Goal: Task Accomplishment & Management: Manage account settings

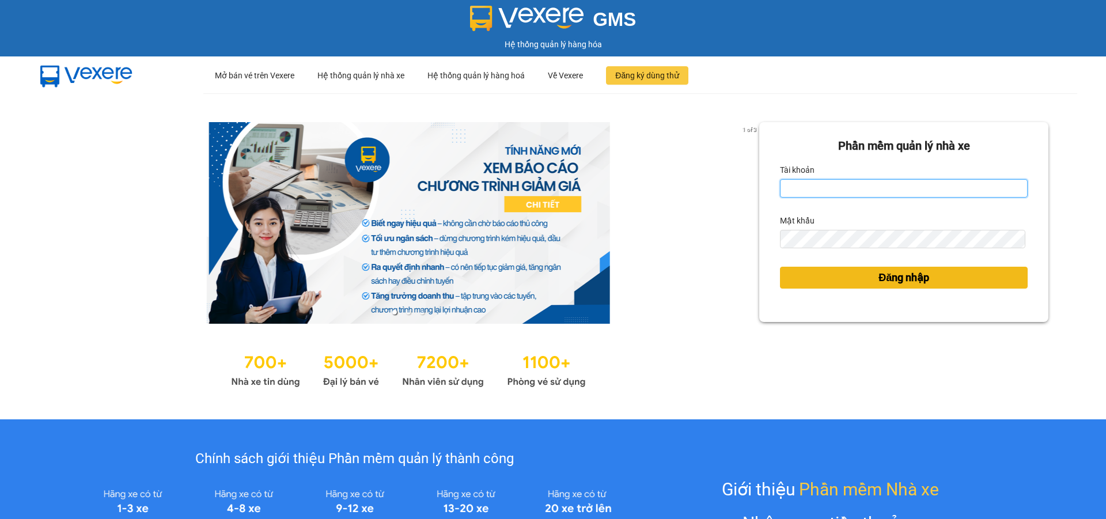
type input "lehoa.tienoanh"
click at [828, 284] on button "Đăng nhập" at bounding box center [904, 278] width 248 height 22
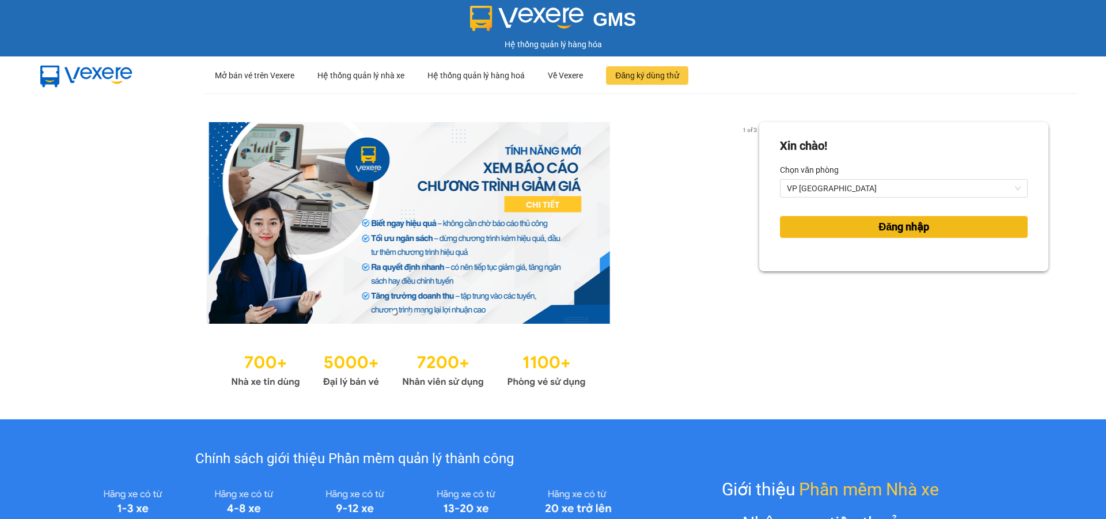
click at [879, 231] on span "Đăng nhập" at bounding box center [904, 227] width 51 height 16
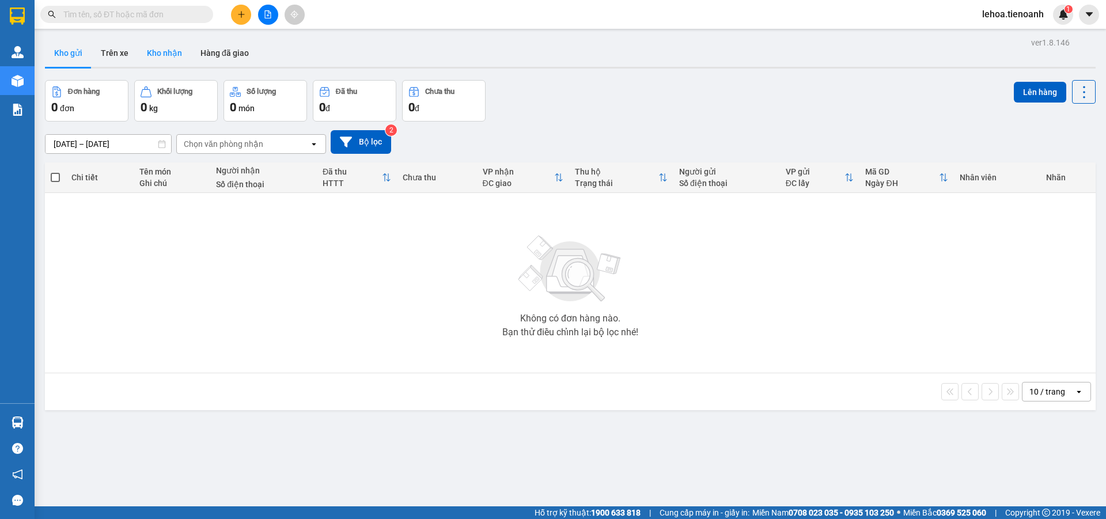
click at [150, 56] on button "Kho nhận" at bounding box center [165, 53] width 54 height 28
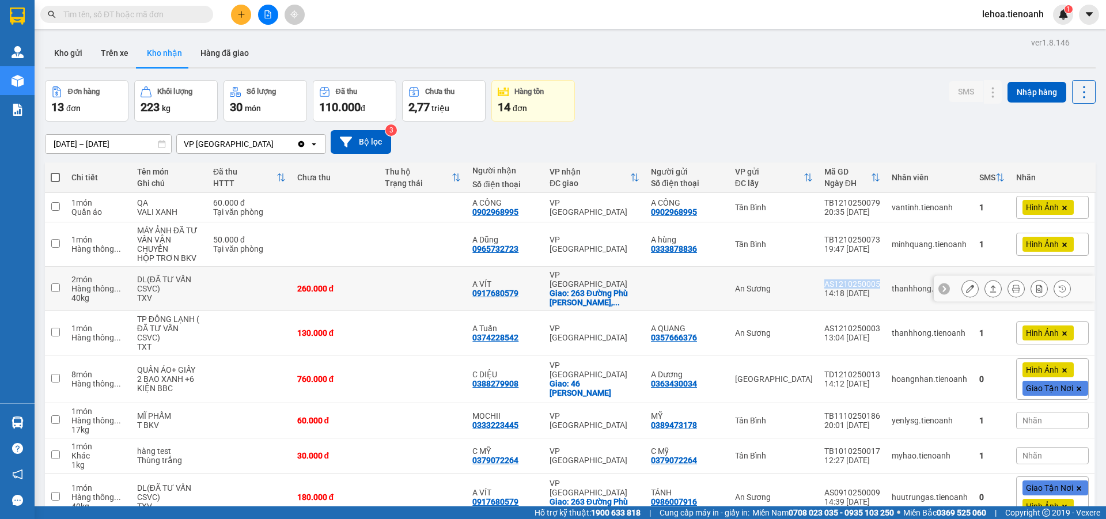
drag, startPoint x: 876, startPoint y: 275, endPoint x: 814, endPoint y: 278, distance: 61.7
click at [814, 278] on tr "2 món Hàng thông ... 40 kg DL(ĐÃ TƯ VẤN CSVC) TXV 260.000 đ A VÍT 0917680579 VP…" at bounding box center [570, 289] width 1051 height 44
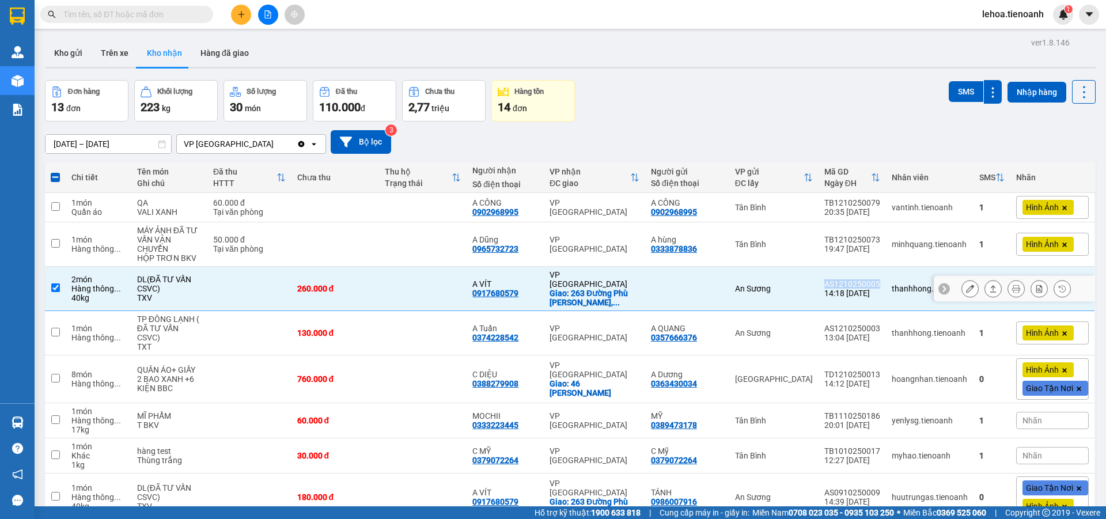
copy tr "An Sương AS1210250005"
click at [819, 282] on td "AS1210250005 14:18 12/10" at bounding box center [852, 289] width 67 height 44
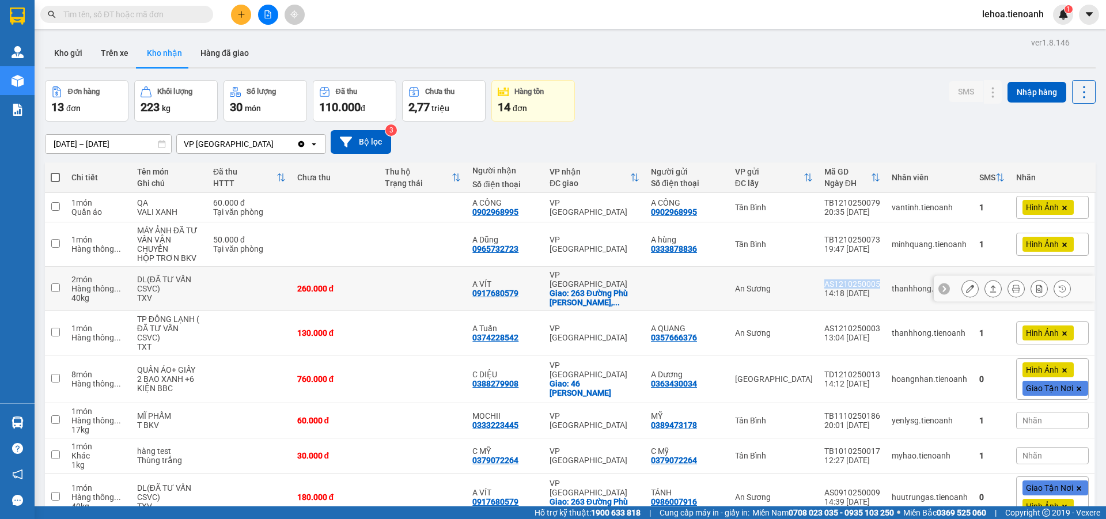
drag, startPoint x: 815, startPoint y: 279, endPoint x: 874, endPoint y: 282, distance: 59.4
click at [874, 282] on td "AS1210250005 14:18 12/10" at bounding box center [852, 289] width 67 height 44
checkbox input "true"
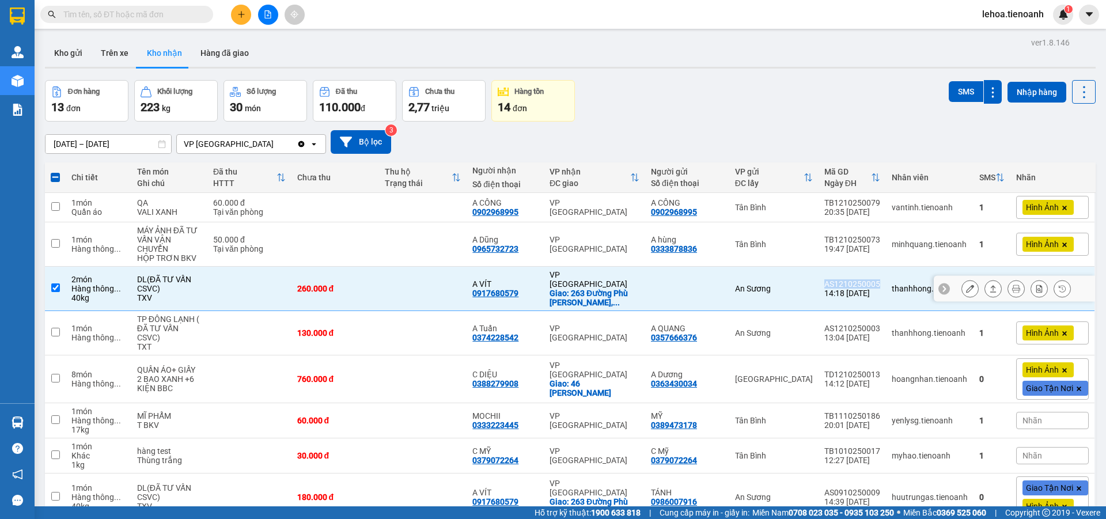
copy div "AS1210250005"
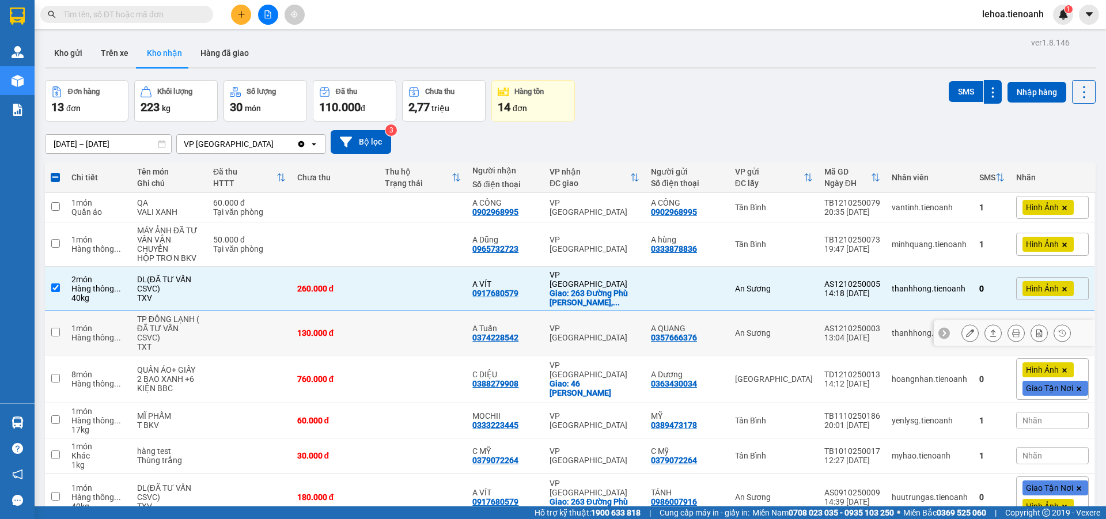
click at [226, 311] on td at bounding box center [249, 333] width 84 height 44
checkbox input "true"
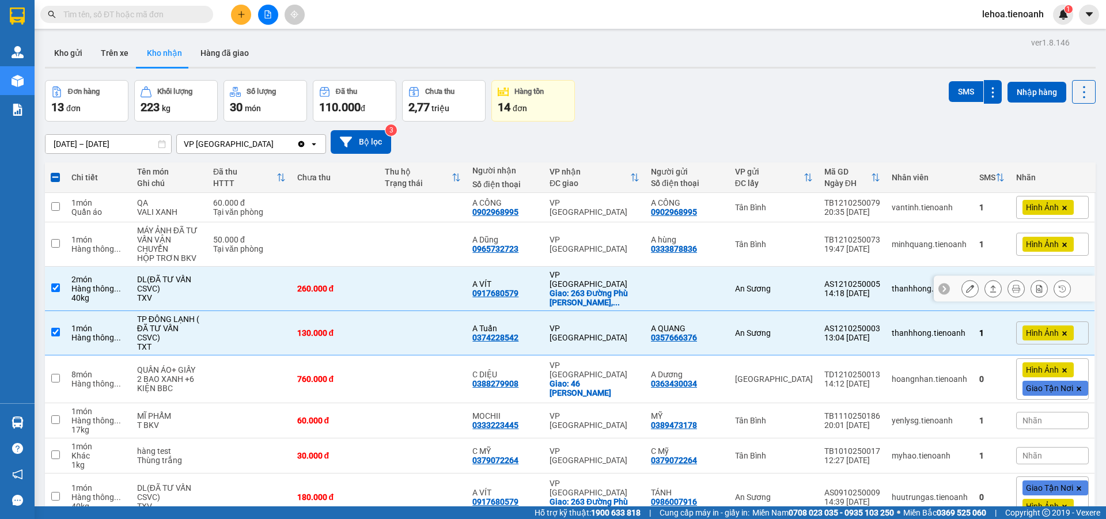
click at [134, 293] on td "DL(ĐÃ TƯ VẤN CSVC) TXV" at bounding box center [169, 289] width 76 height 44
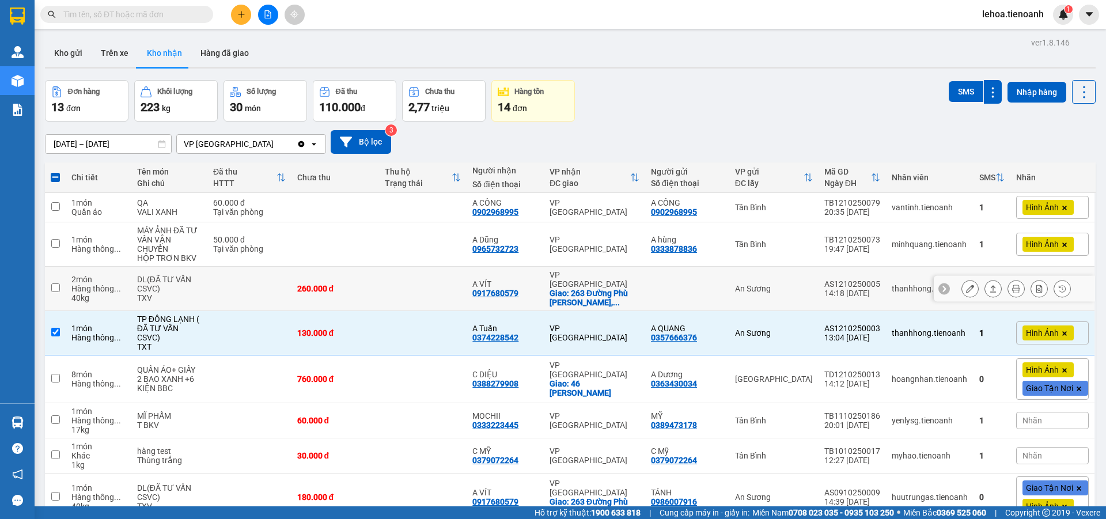
click at [134, 290] on td "DL(ĐÃ TƯ VẤN CSVC) TXV" at bounding box center [169, 289] width 76 height 44
checkbox input "true"
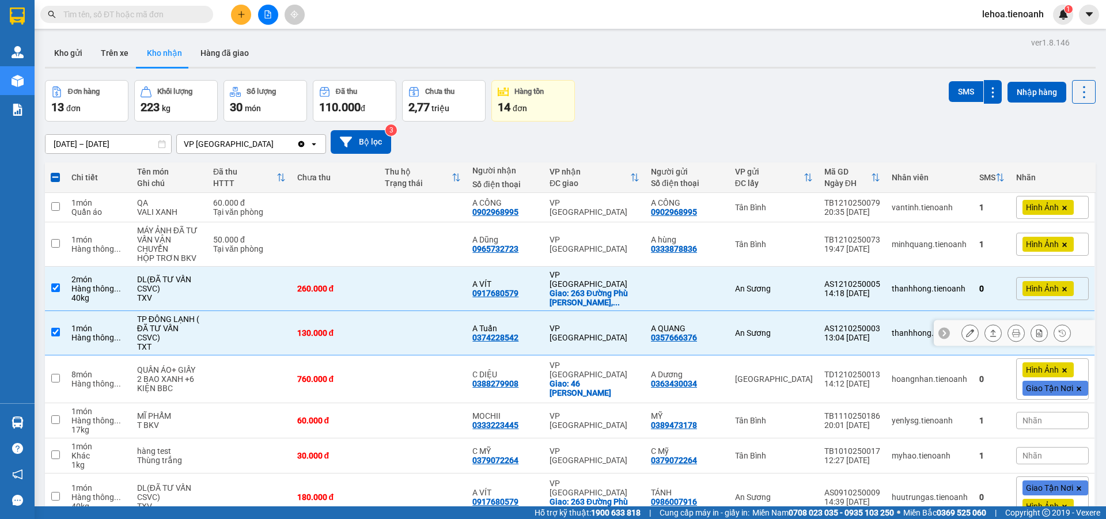
click at [126, 311] on td "1 món Hàng thông ..." at bounding box center [99, 333] width 66 height 44
checkbox input "false"
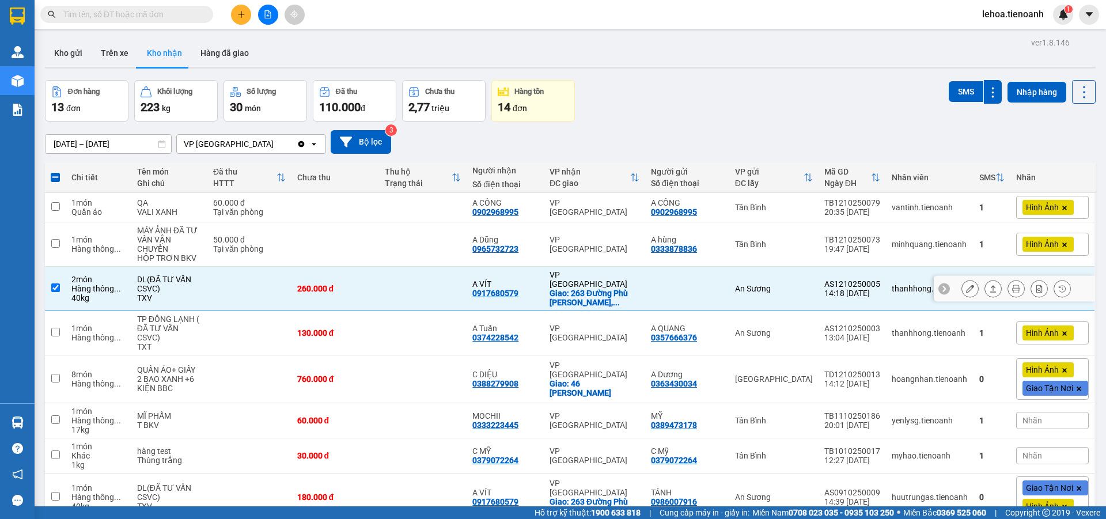
click at [129, 288] on td "2 món Hàng thông ... 40 kg" at bounding box center [99, 289] width 66 height 44
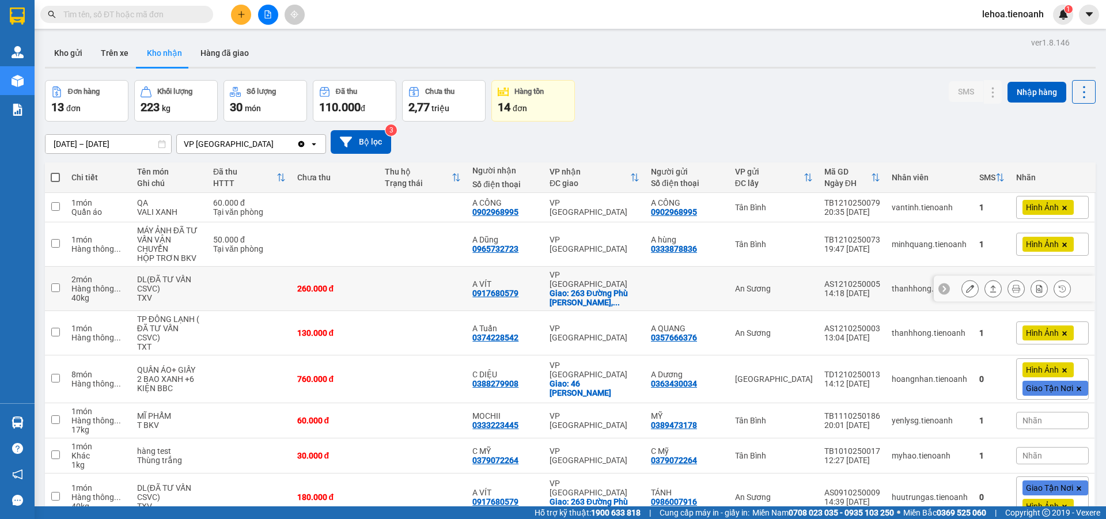
drag, startPoint x: 130, startPoint y: 292, endPoint x: 168, endPoint y: 291, distance: 37.5
click at [168, 291] on tr "2 món Hàng thông ... 40 kg DL(ĐÃ TƯ VẤN CSVC) TXV 260.000 đ A VÍT 0917680579 VP…" at bounding box center [570, 289] width 1051 height 44
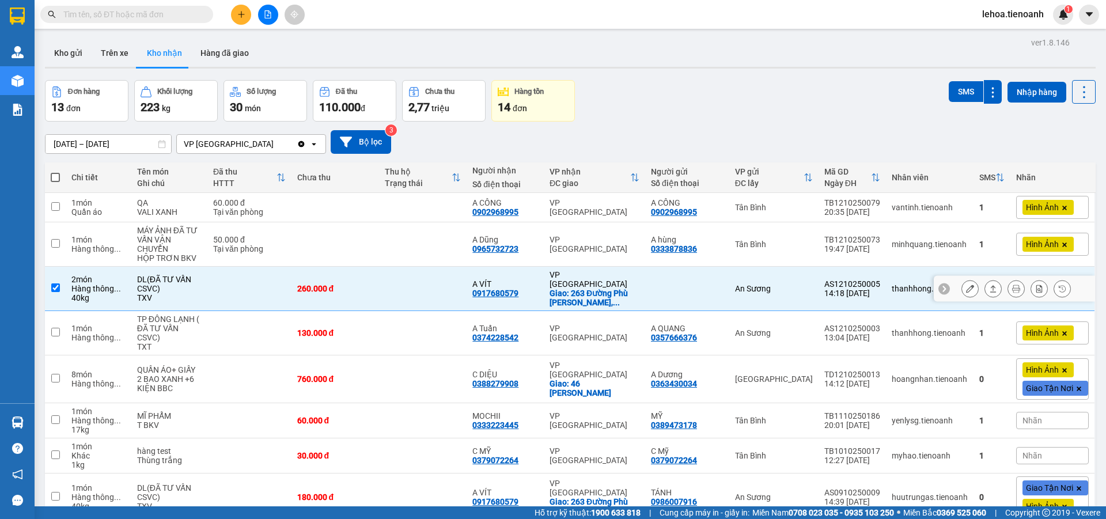
click at [168, 293] on div "TXV" at bounding box center [169, 297] width 65 height 9
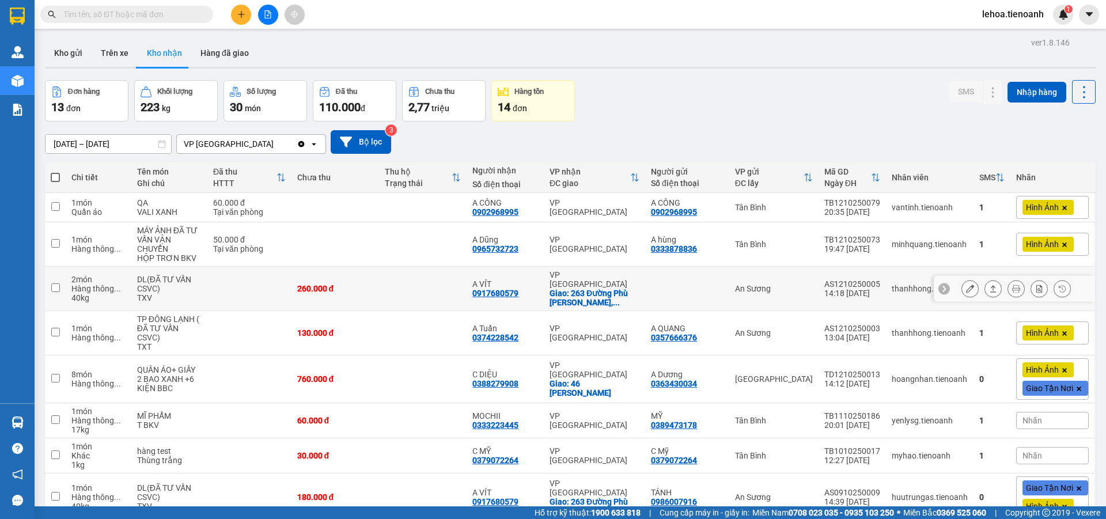
drag, startPoint x: 130, startPoint y: 290, endPoint x: 157, endPoint y: 290, distance: 26.5
click at [157, 290] on tr "2 món Hàng thông ... 40 kg DL(ĐÃ TƯ VẤN CSVC) TXV 260.000 đ A VÍT 0917680579 VP…" at bounding box center [570, 289] width 1051 height 44
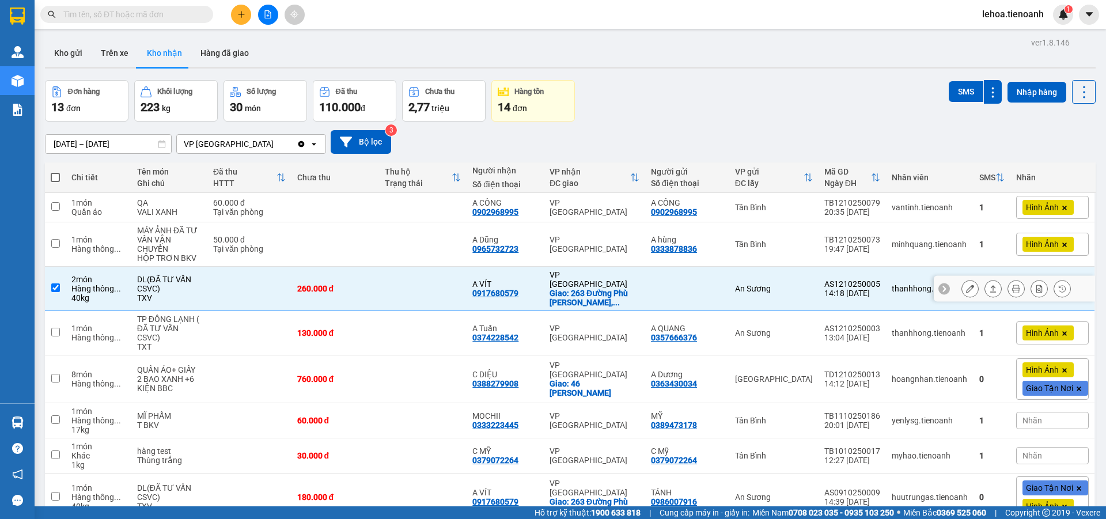
click at [157, 293] on div "TXV" at bounding box center [169, 297] width 65 height 9
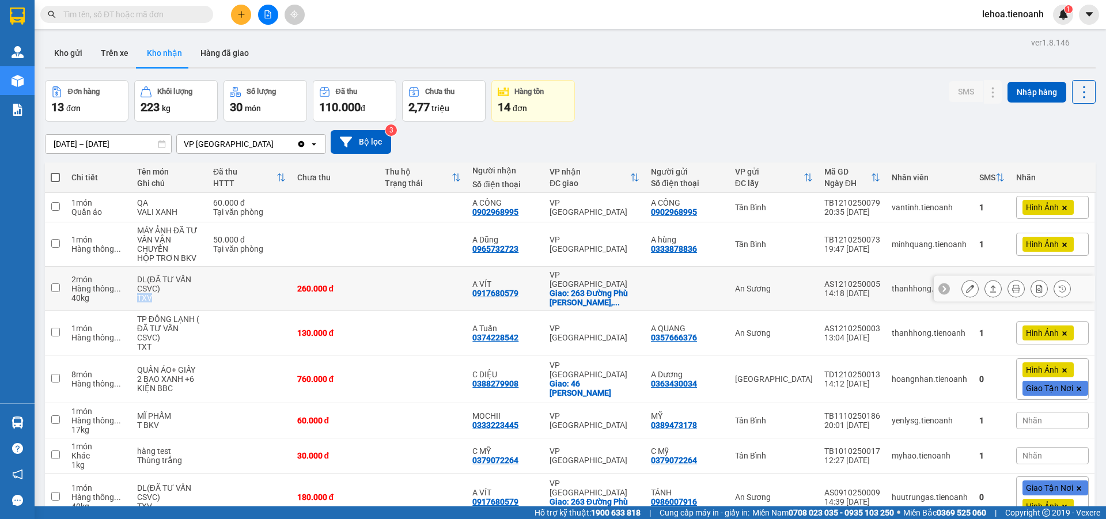
drag, startPoint x: 157, startPoint y: 291, endPoint x: 134, endPoint y: 294, distance: 22.7
click at [134, 294] on td "DL(ĐÃ TƯ VẤN CSVC) TXV" at bounding box center [169, 289] width 76 height 44
checkbox input "true"
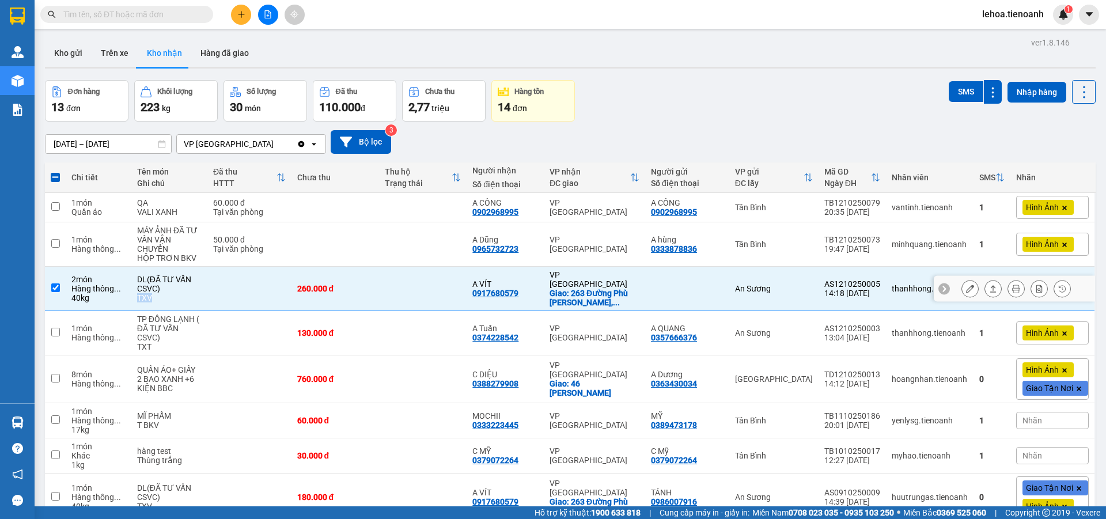
copy div "TXV"
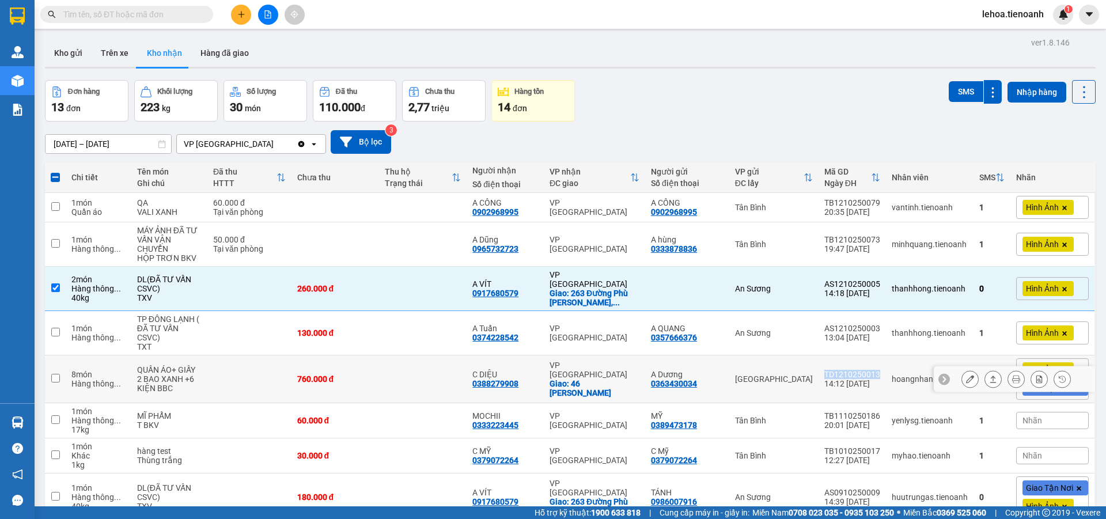
drag, startPoint x: 876, startPoint y: 365, endPoint x: 817, endPoint y: 368, distance: 58.8
click at [819, 368] on td "TD1210250013 14:12 12/10" at bounding box center [852, 380] width 67 height 48
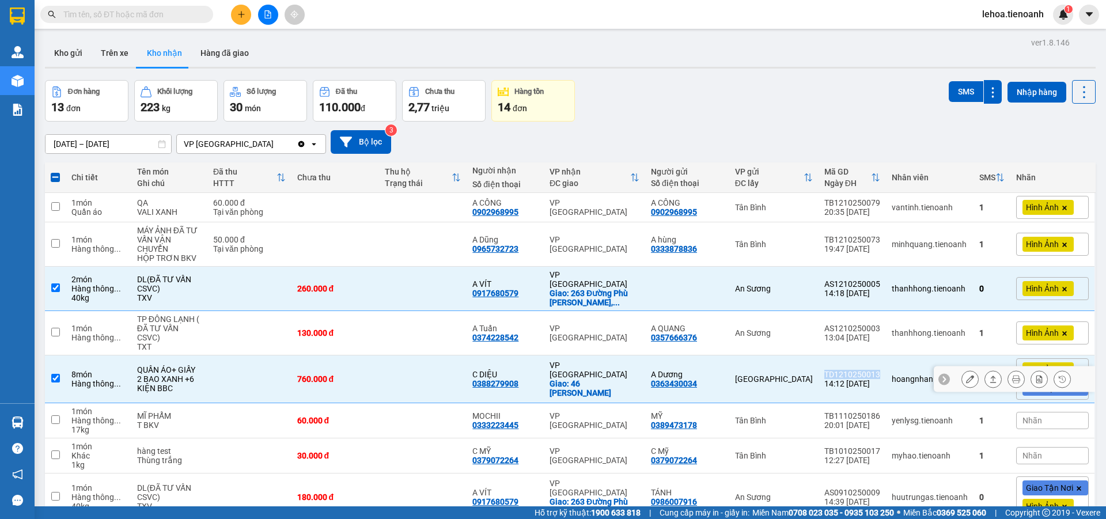
copy div "TD1210250013"
drag, startPoint x: 135, startPoint y: 380, endPoint x: 197, endPoint y: 370, distance: 62.3
click at [197, 370] on td "QUẦN ÁO+ GIẤY 2 BAO XANH +6 KIỆN BBC" at bounding box center [169, 380] width 76 height 48
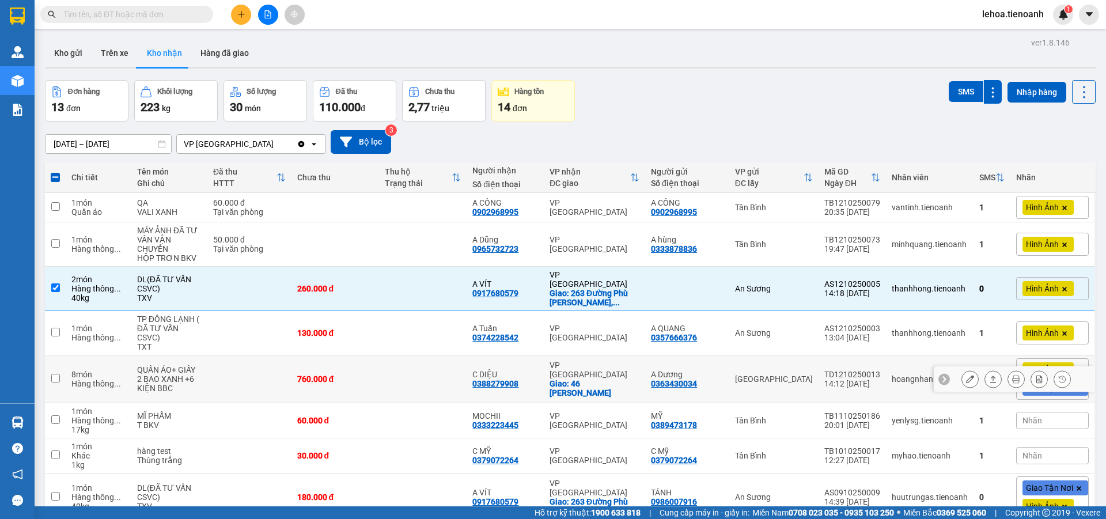
click at [203, 370] on td "QUẦN ÁO+ GIẤY 2 BAO XANH +6 KIỆN BBC" at bounding box center [169, 380] width 76 height 48
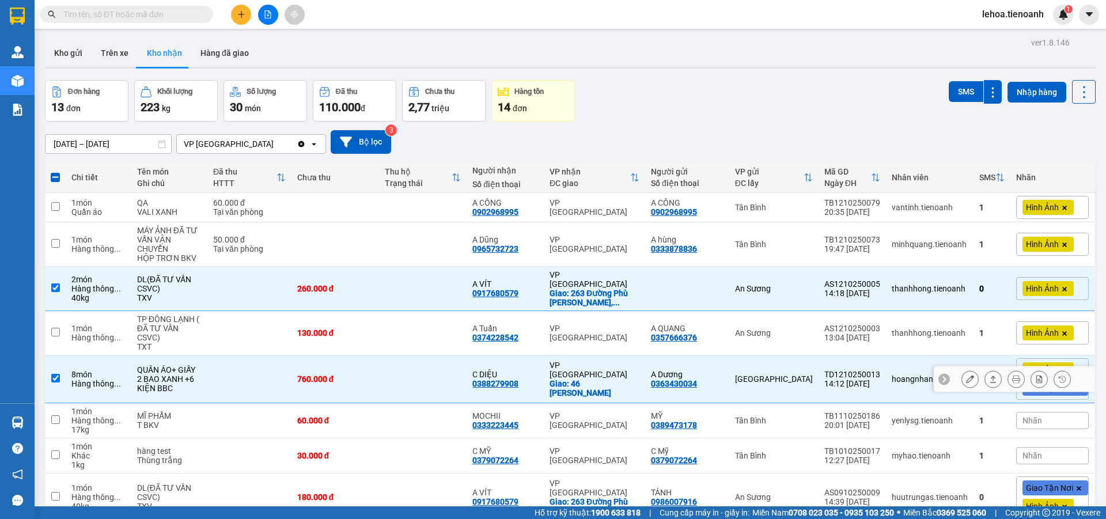
click at [234, 370] on td at bounding box center [249, 380] width 84 height 48
checkbox input "false"
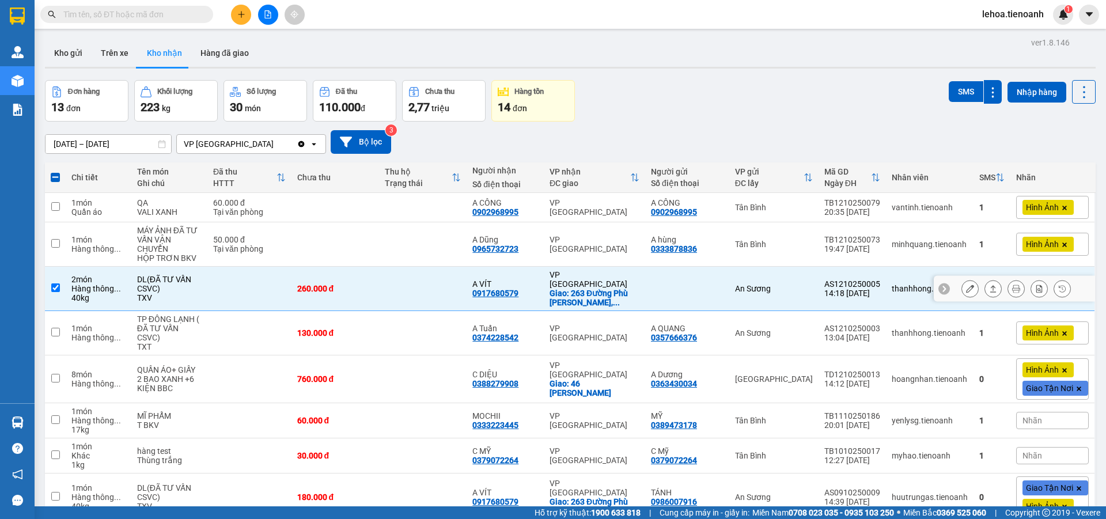
click at [240, 292] on td at bounding box center [249, 289] width 84 height 44
checkbox input "false"
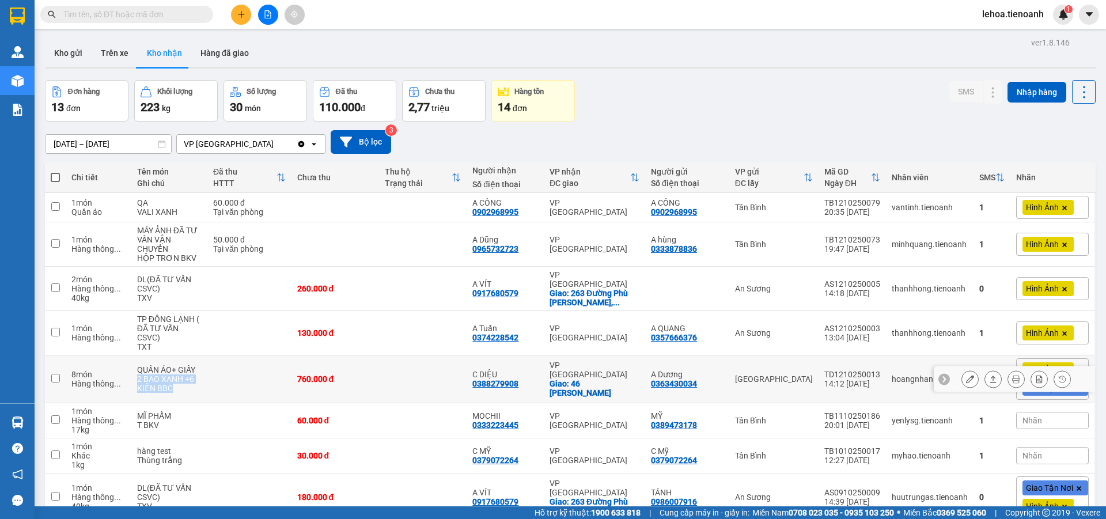
drag, startPoint x: 137, startPoint y: 367, endPoint x: 179, endPoint y: 388, distance: 47.2
click at [179, 388] on td "QUẦN ÁO+ GIẤY 2 BAO XANH +6 KIỆN BBC" at bounding box center [169, 380] width 76 height 48
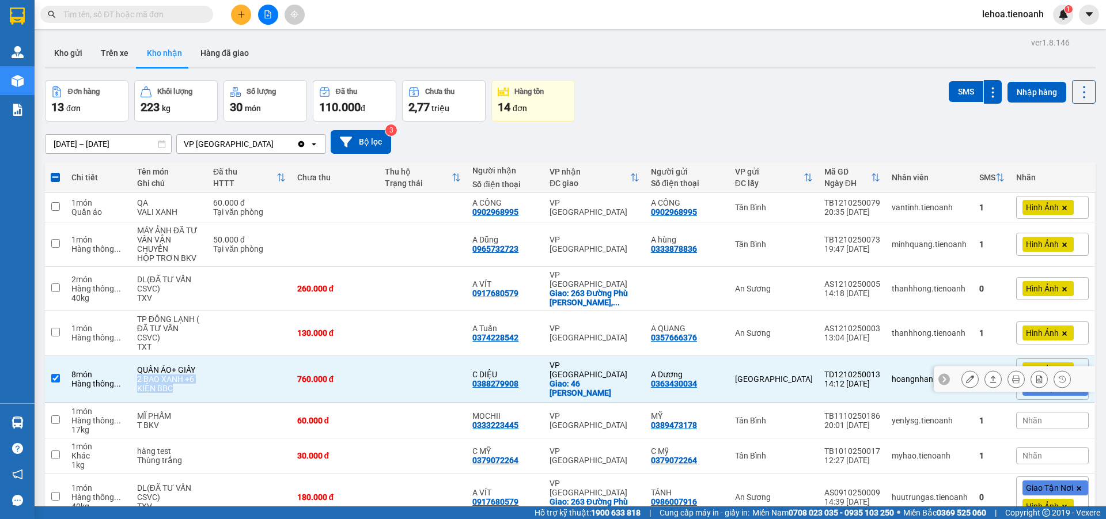
copy div "2 BAO XANH +6 KIỆN BBC"
click at [229, 373] on td at bounding box center [249, 380] width 84 height 48
checkbox input "false"
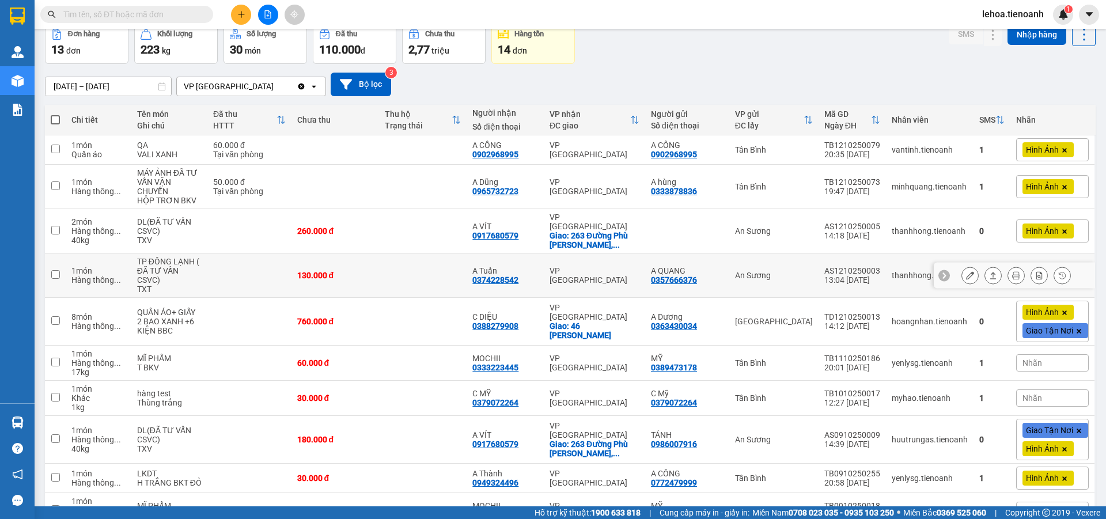
scroll to position [115, 0]
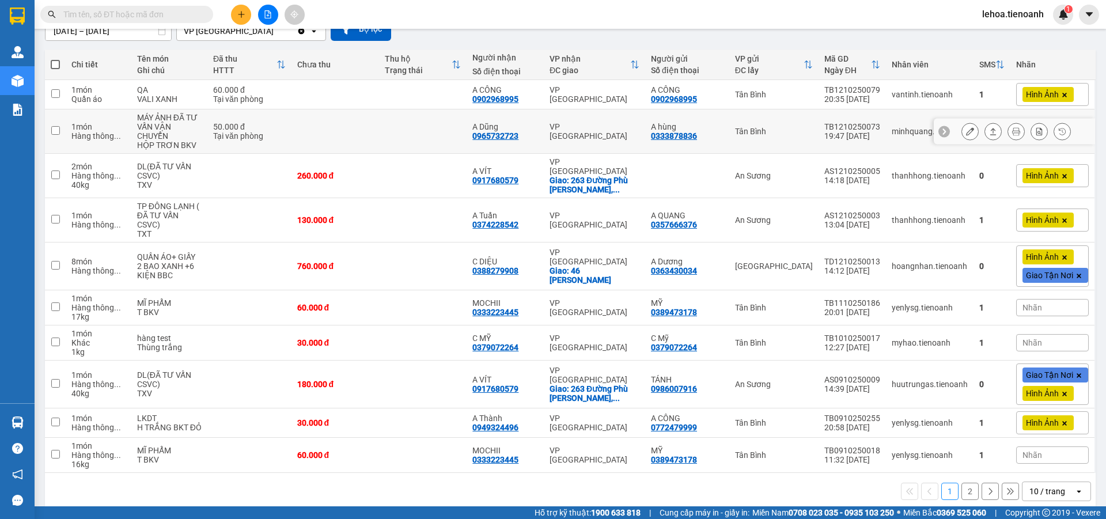
scroll to position [115, 0]
